Goal: Information Seeking & Learning: Check status

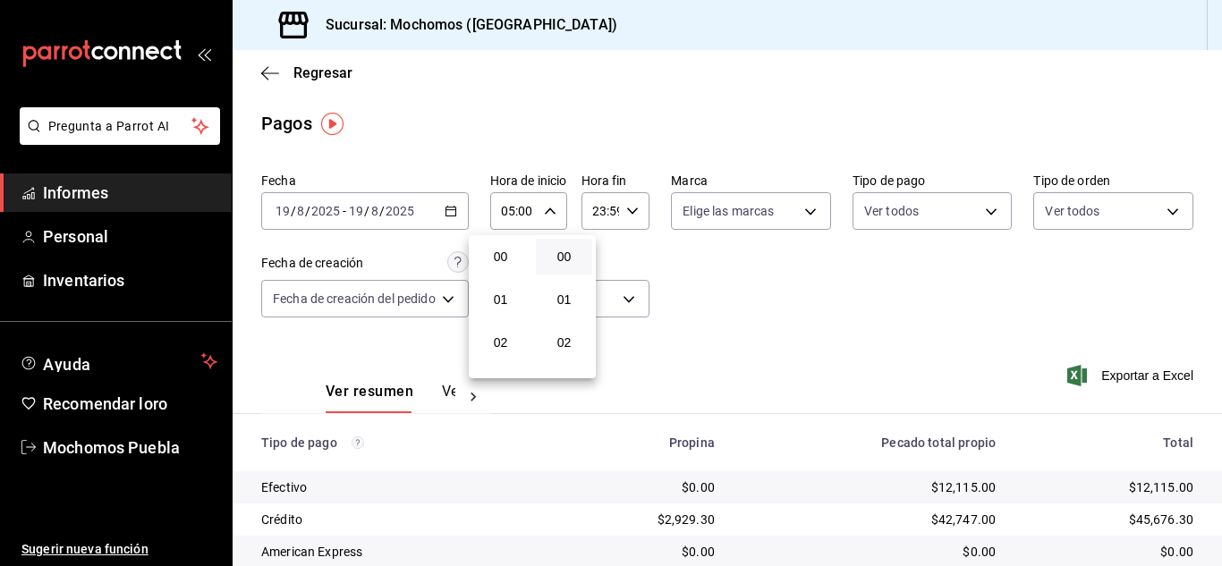
scroll to position [215, 0]
drag, startPoint x: 0, startPoint y: 0, endPoint x: 548, endPoint y: 97, distance: 556.6
click at [548, 99] on div at bounding box center [611, 283] width 1222 height 566
click at [249, 73] on div "Regresar" at bounding box center [727, 73] width 989 height 46
click at [259, 73] on div "Regresar" at bounding box center [727, 73] width 989 height 46
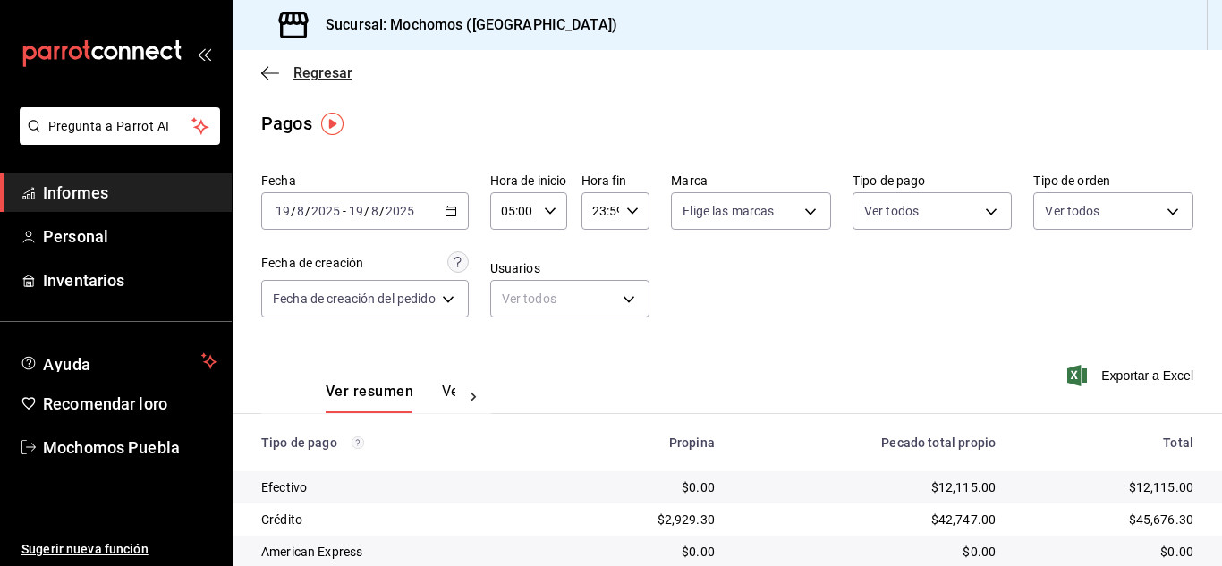
click at [273, 76] on icon "button" at bounding box center [270, 73] width 18 height 16
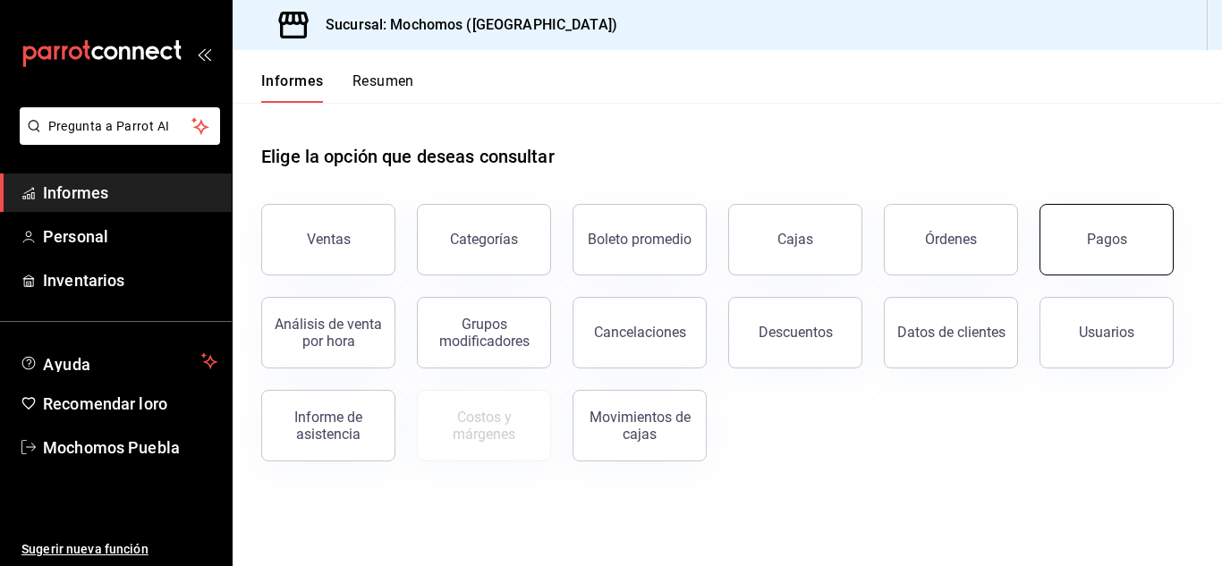
click at [1091, 248] on button "Pagos" at bounding box center [1106, 240] width 134 height 72
